Goal: Find specific page/section: Find specific page/section

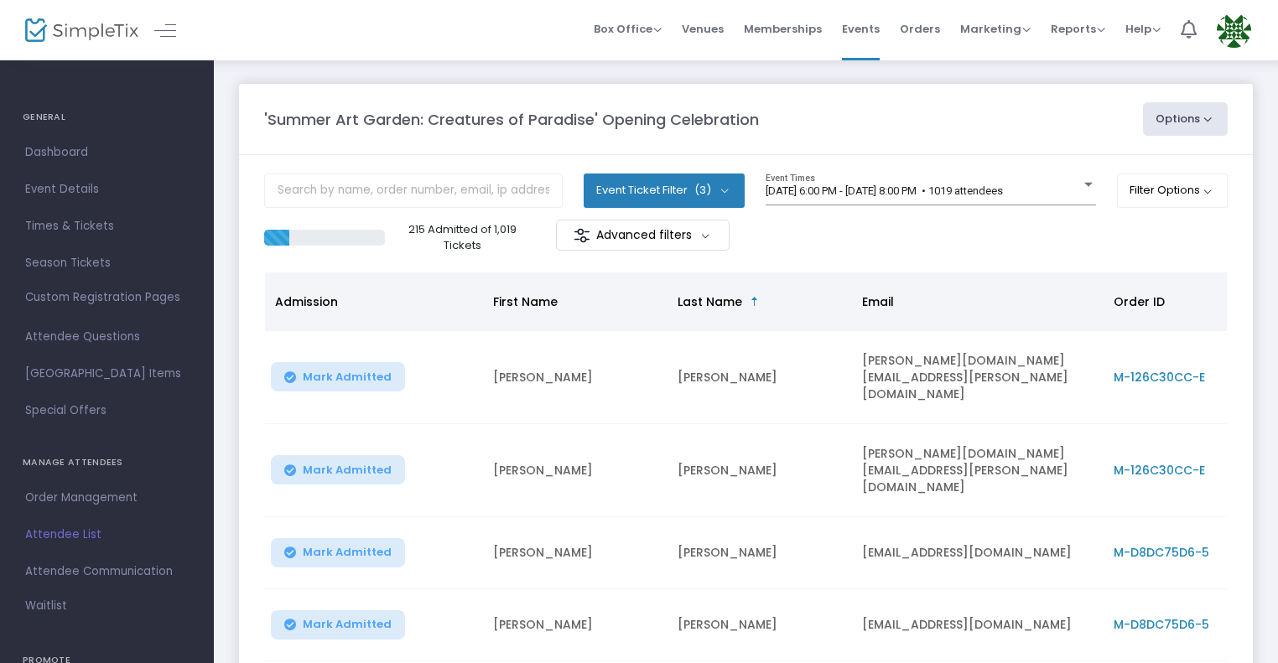
click at [84, 32] on img at bounding box center [81, 30] width 113 height 24
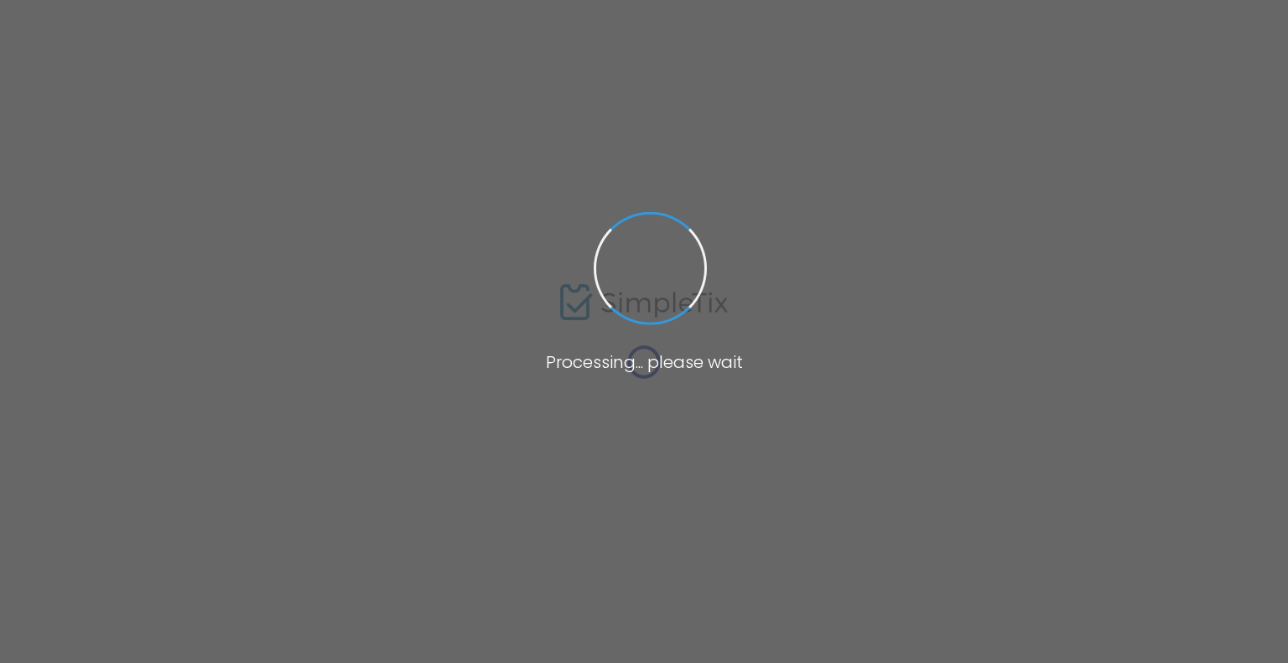
type input "Community & Connection"
type input "Memphis Brooks Museum of Art"
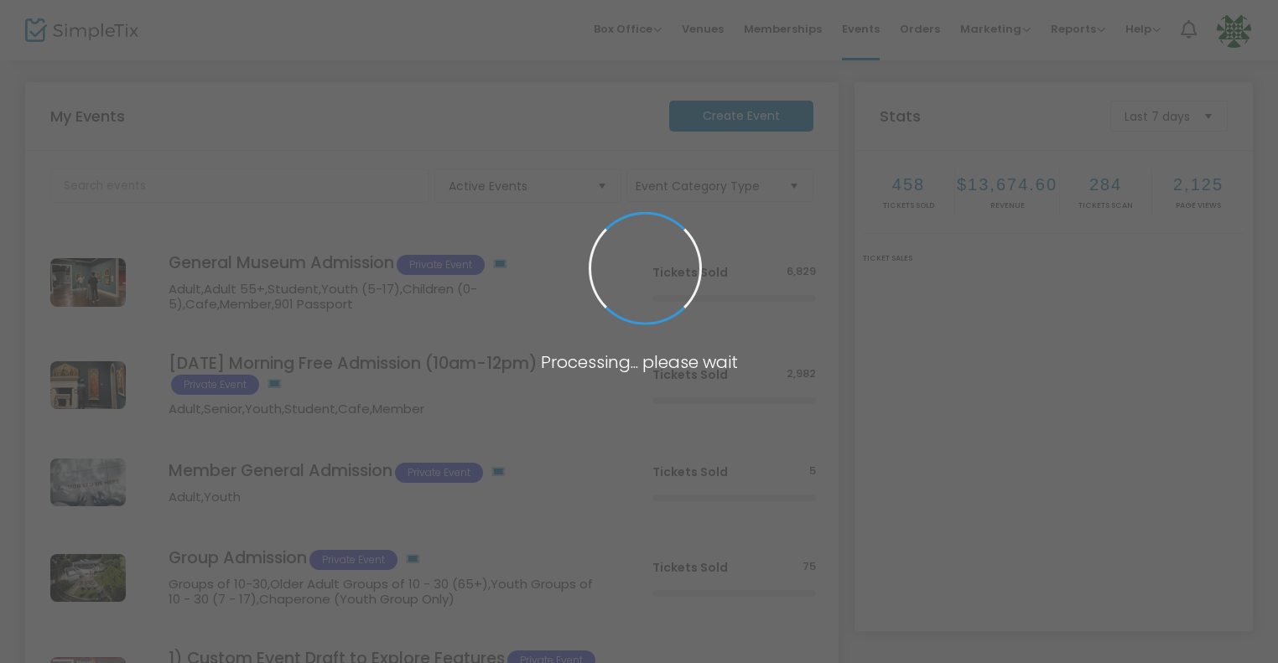
scroll to position [44, 0]
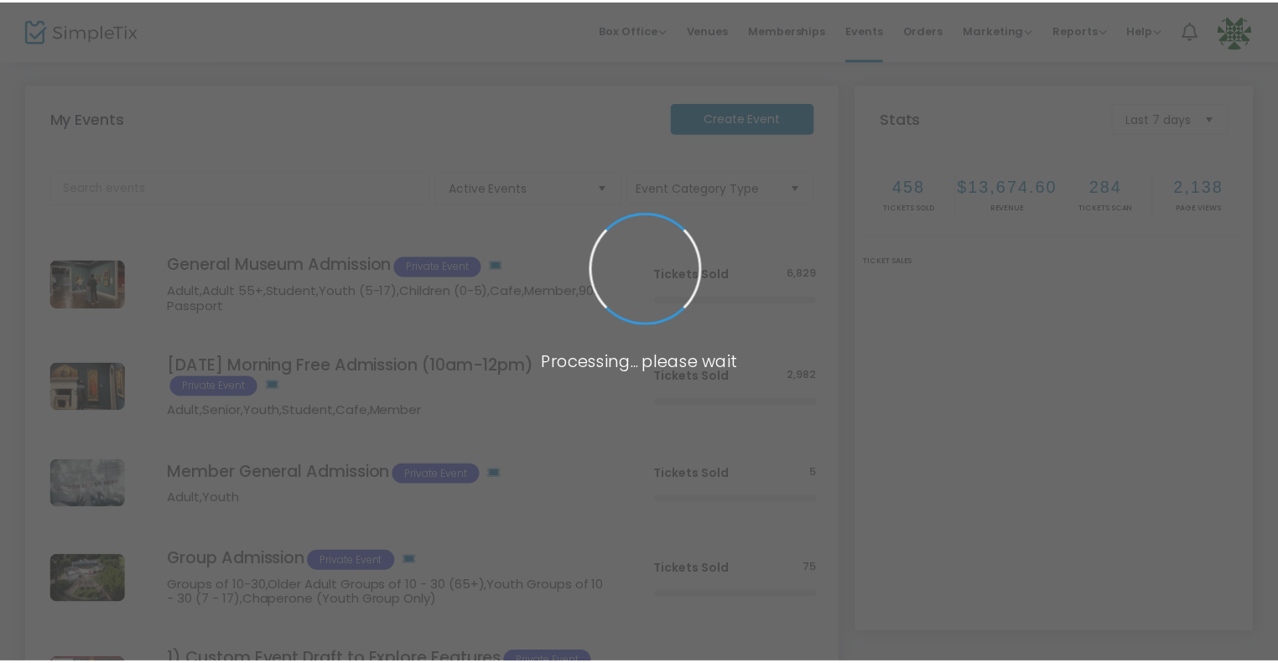
scroll to position [44, 0]
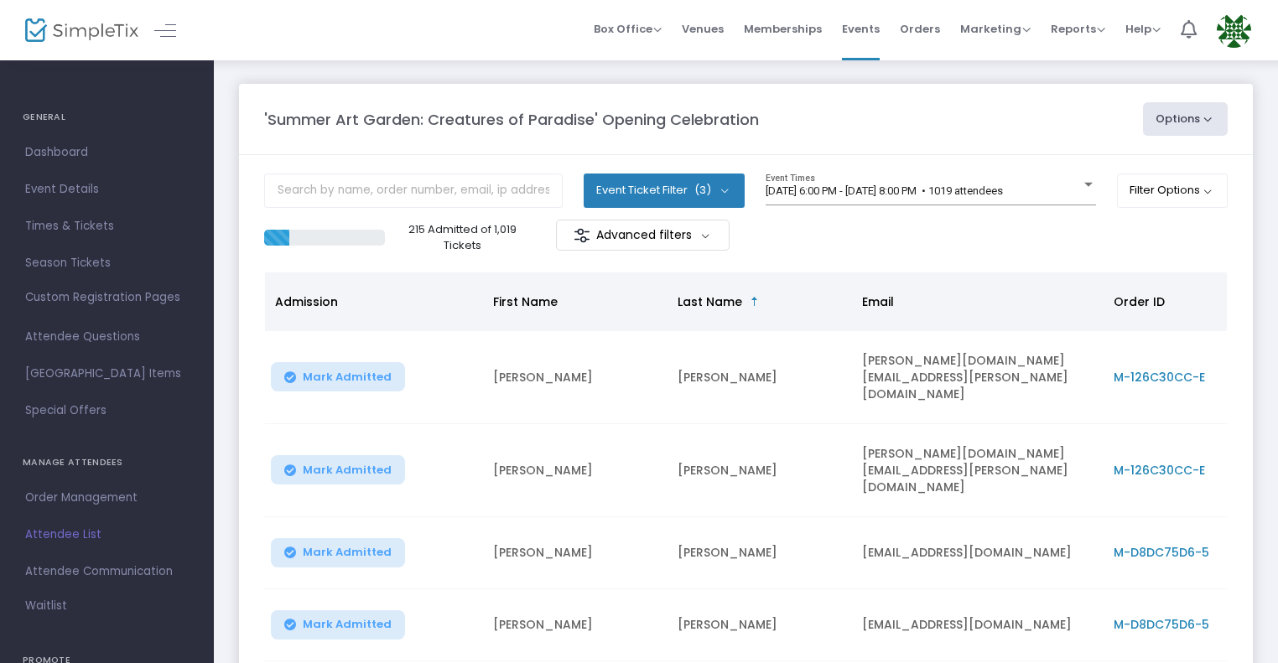
click at [86, 36] on img at bounding box center [81, 30] width 113 height 24
